Goal: Navigation & Orientation: Find specific page/section

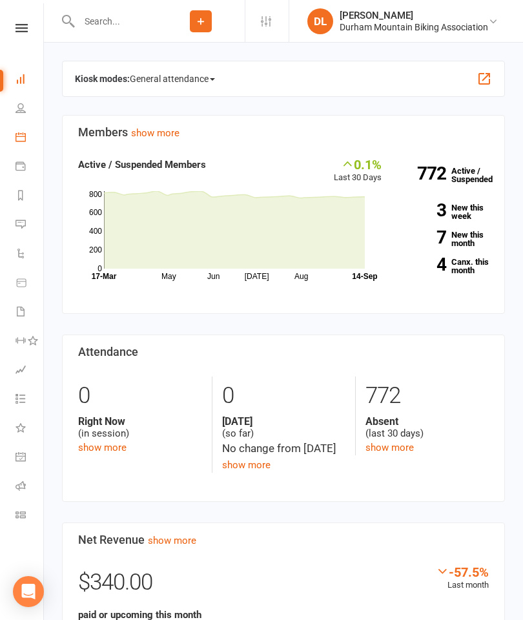
click at [27, 137] on link "Calendar" at bounding box center [29, 138] width 29 height 29
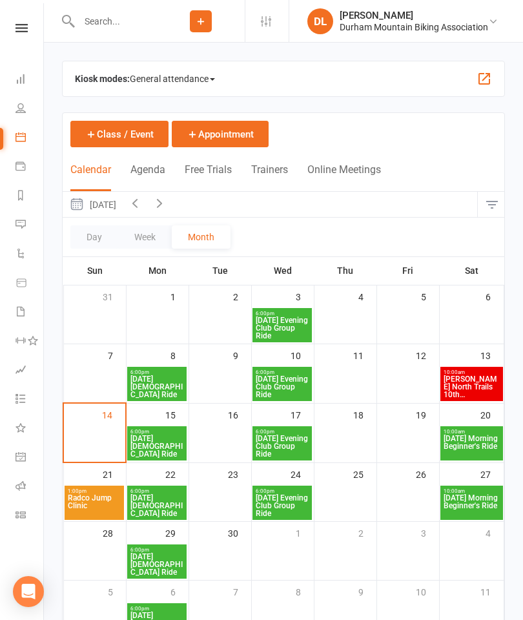
click at [473, 449] on span "[DATE] Morning Beginner's Ride" at bounding box center [471, 445] width 57 height 23
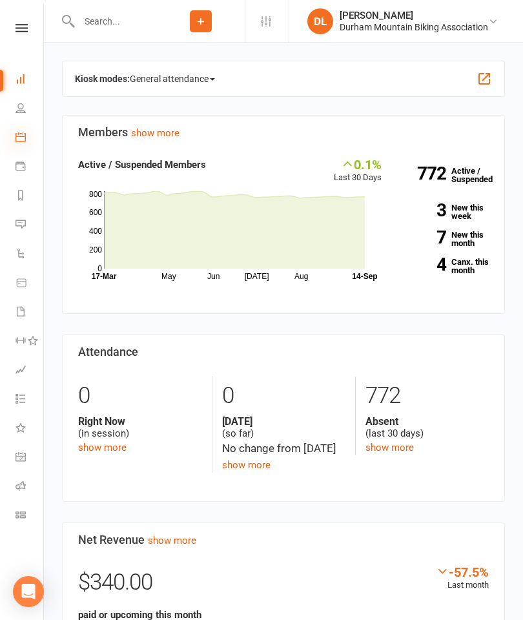
click at [20, 136] on icon at bounding box center [20, 137] width 10 height 10
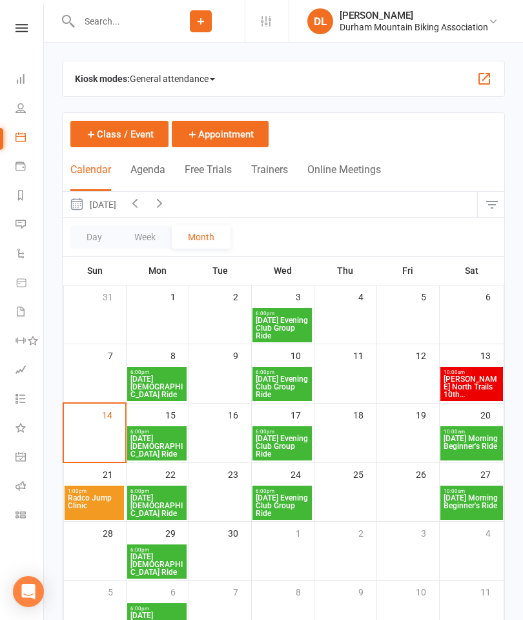
click at [474, 504] on span "[DATE] Morning Beginner's Ride" at bounding box center [471, 505] width 57 height 23
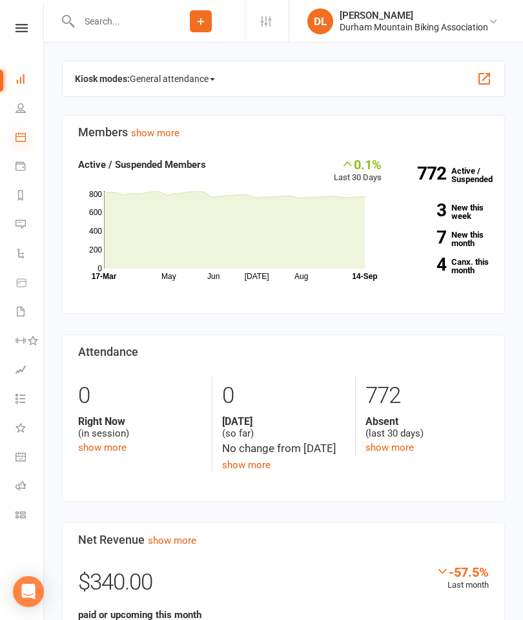
click at [19, 140] on icon at bounding box center [20, 137] width 10 height 10
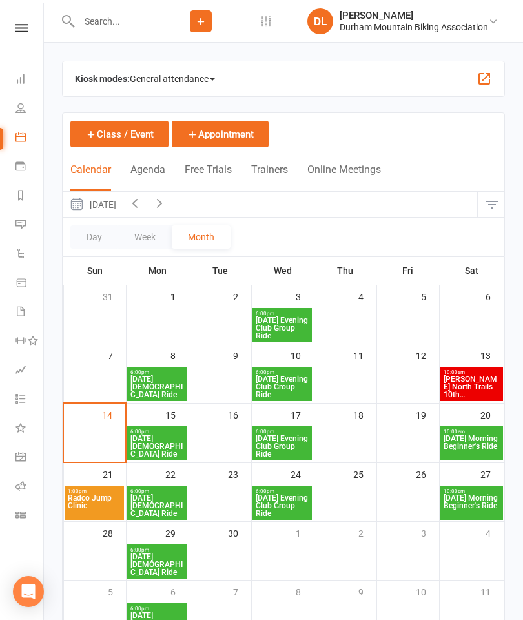
click at [476, 449] on span "[DATE] Morning Beginner's Ride" at bounding box center [471, 445] width 57 height 23
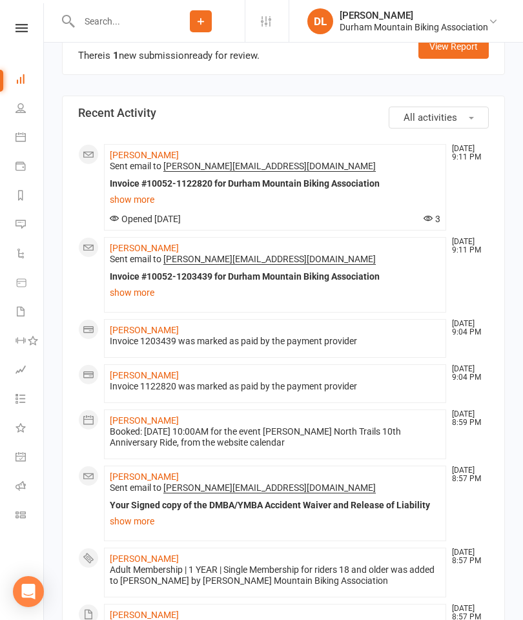
scroll to position [979, 0]
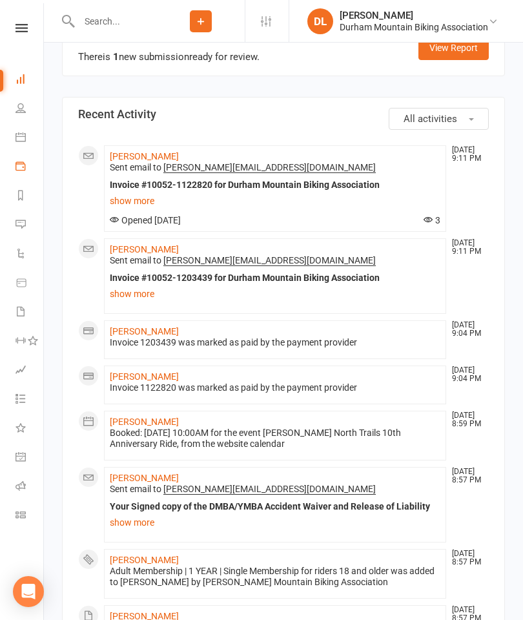
click at [21, 172] on link "Payments" at bounding box center [29, 167] width 29 height 29
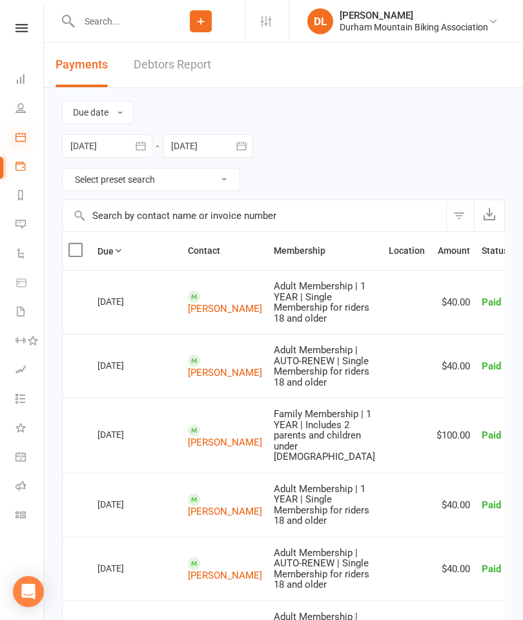
click at [21, 136] on icon at bounding box center [20, 137] width 10 height 10
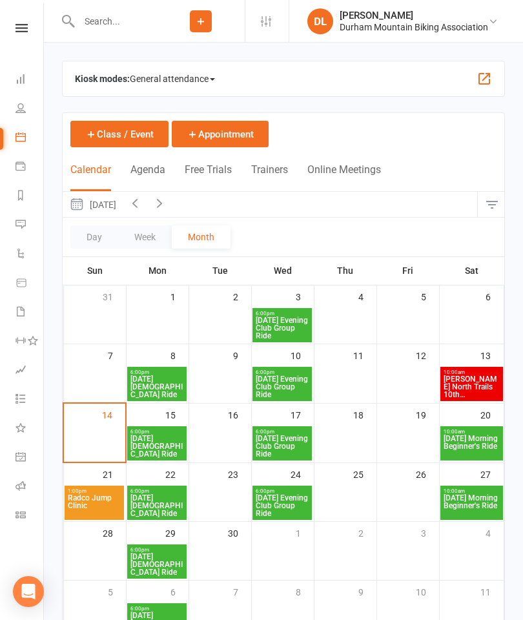
click at [482, 447] on span "[DATE] Morning Beginner's Ride" at bounding box center [471, 445] width 57 height 23
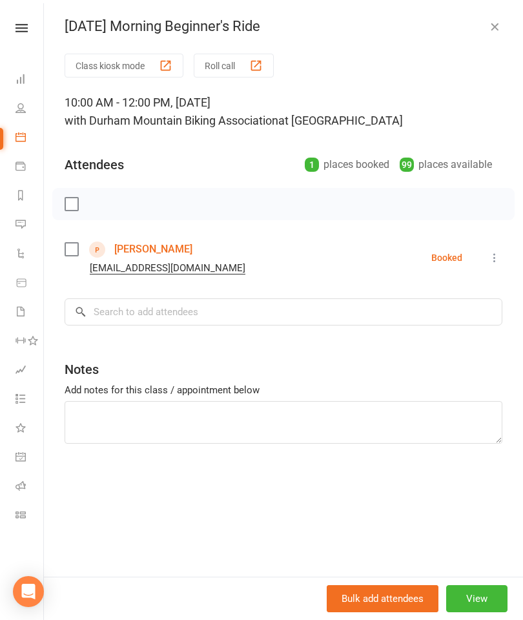
click at [172, 252] on link "[PERSON_NAME]" at bounding box center [153, 249] width 78 height 21
